Goal: Information Seeking & Learning: Check status

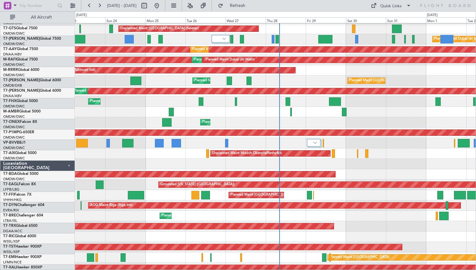
scroll to position [52, 0]
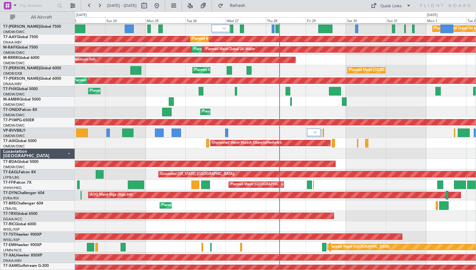
click at [218, 237] on div "Planned Maint [GEOGRAPHIC_DATA] (Seletar)" at bounding box center [275, 236] width 400 height 10
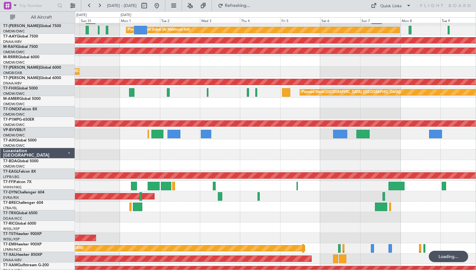
click at [241, 222] on div at bounding box center [275, 227] width 400 height 10
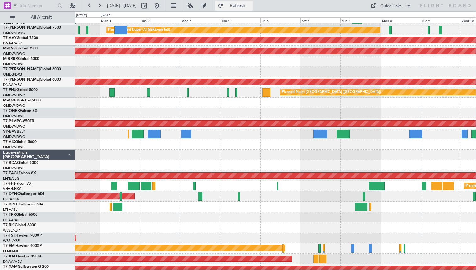
click at [251, 5] on span "Refresh" at bounding box center [237, 5] width 26 height 4
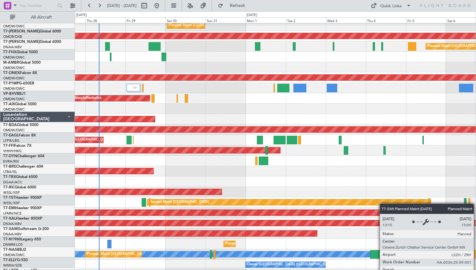
scroll to position [96, 0]
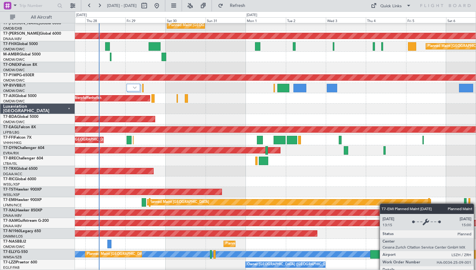
click at [382, 203] on div "Planned Maint [GEOGRAPHIC_DATA]" at bounding box center [288, 202] width 283 height 6
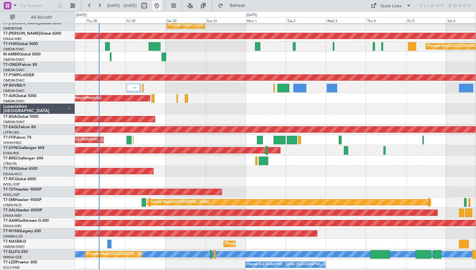
click at [162, 8] on button at bounding box center [157, 6] width 10 height 10
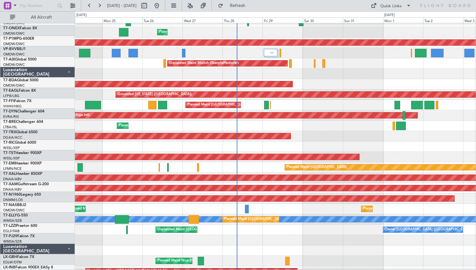
scroll to position [131, 0]
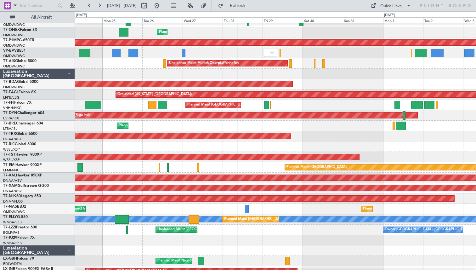
click at [426, 117] on div "AOG Maint Riga (Riga Intl) Planned Maint [GEOGRAPHIC_DATA]-[GEOGRAPHIC_DATA]" at bounding box center [275, 115] width 400 height 10
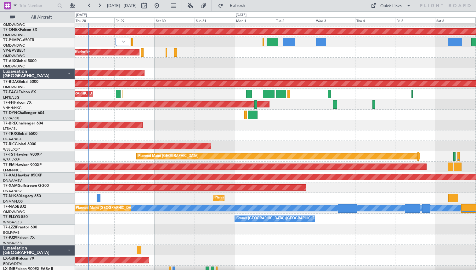
click at [201, 126] on div "Planned Maint [GEOGRAPHIC_DATA] ([GEOGRAPHIC_DATA])" at bounding box center [275, 125] width 400 height 10
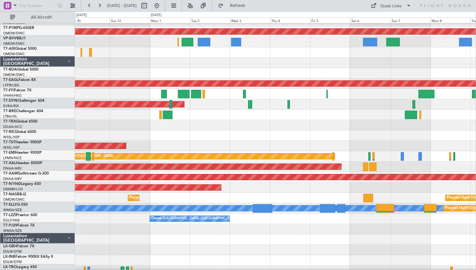
click at [305, 143] on div "Planned Maint [GEOGRAPHIC_DATA] (Seletar)" at bounding box center [275, 146] width 400 height 10
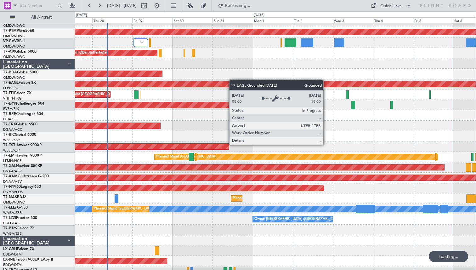
scroll to position [127, 0]
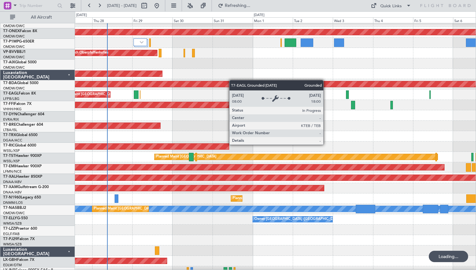
click at [271, 89] on div "Grounded [US_STATE] ([GEOGRAPHIC_DATA])" at bounding box center [275, 84] width 400 height 10
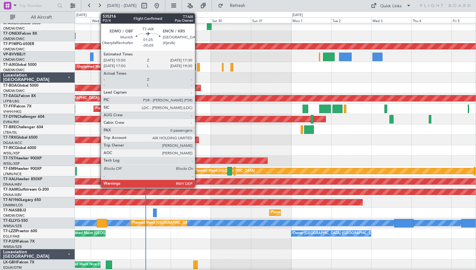
click at [198, 66] on div at bounding box center [198, 67] width 3 height 8
